Goal: Information Seeking & Learning: Learn about a topic

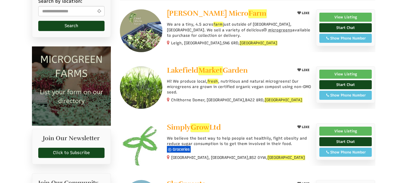
scroll to position [121, 0]
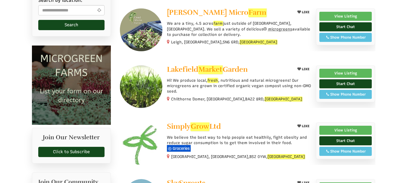
drag, startPoint x: 168, startPoint y: 117, endPoint x: 244, endPoint y: 117, distance: 76.8
click at [201, 116] on hr at bounding box center [247, 116] width 255 height 0
click at [199, 131] on link "Simply Grow Ltd" at bounding box center [228, 126] width 123 height 9
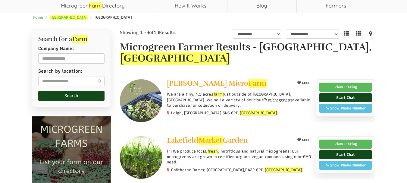
scroll to position [60, 0]
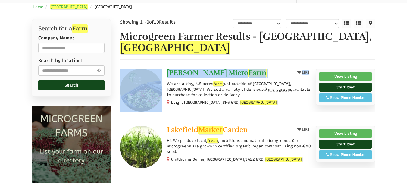
drag, startPoint x: 164, startPoint y: 65, endPoint x: 233, endPoint y: 69, distance: 69.7
click at [248, 74] on em "Farm" at bounding box center [257, 73] width 18 height 10
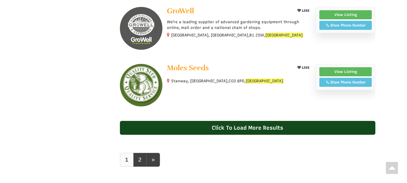
scroll to position [512, 0]
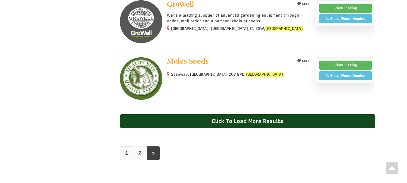
click at [142, 157] on link "2" at bounding box center [140, 153] width 14 height 14
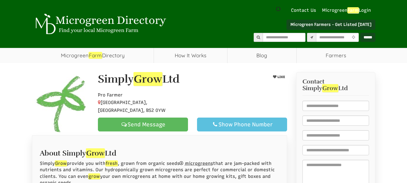
drag, startPoint x: 0, startPoint y: 0, endPoint x: 137, endPoint y: 105, distance: 173.0
click at [161, 105] on div "Simply Grow Ltd LIKE Pro Farmer Bristol, England, BS2 0YW Send Message Show Pho…" at bounding box center [192, 102] width 198 height 58
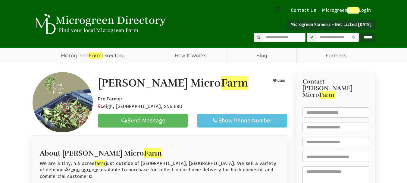
drag, startPoint x: 115, startPoint y: 80, endPoint x: 190, endPoint y: 84, distance: 75.2
click at [208, 82] on div "[PERSON_NAME] Micro Farm" at bounding box center [175, 84] width 165 height 15
select select "Language Translate Widget"
